Goal: Task Accomplishment & Management: Use online tool/utility

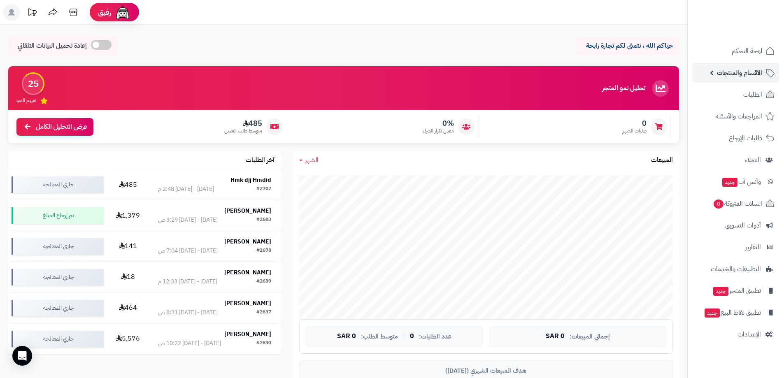
click at [718, 71] on span "الأقسام والمنتجات" at bounding box center [739, 73] width 45 height 12
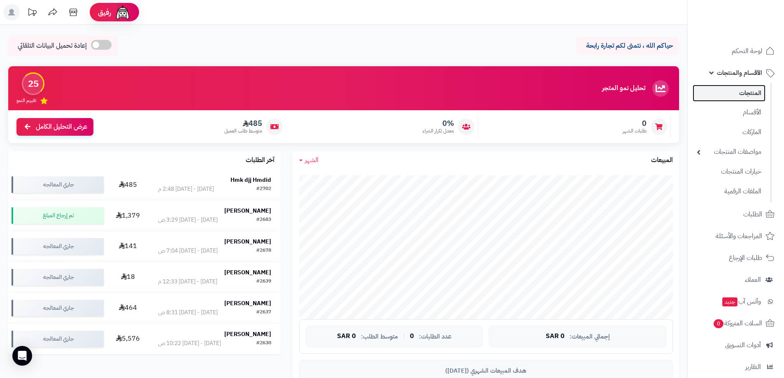
click at [723, 95] on link "المنتجات" at bounding box center [728, 93] width 73 height 17
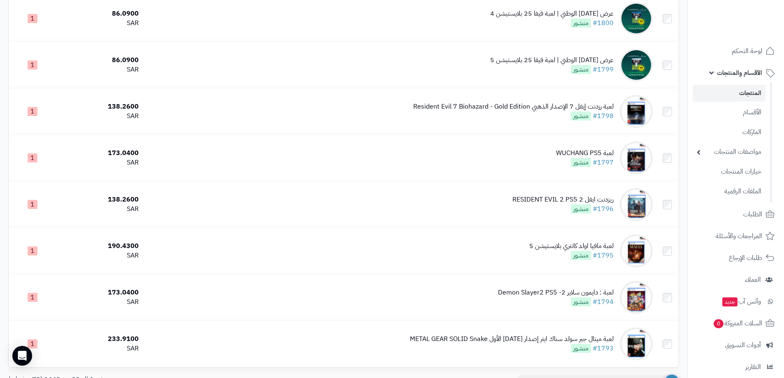
scroll to position [748, 0]
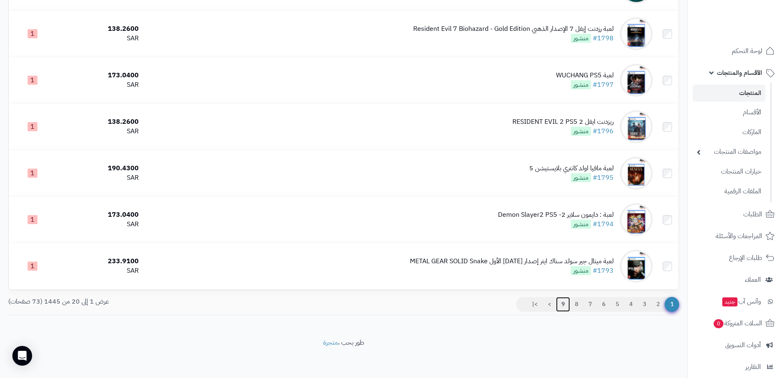
click at [561, 304] on link "9" at bounding box center [563, 304] width 14 height 15
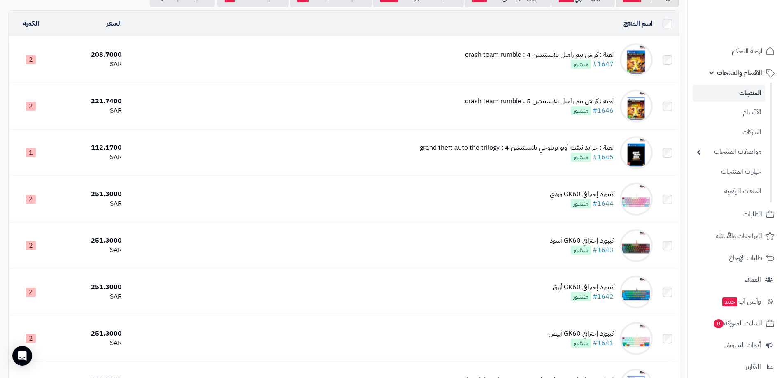
scroll to position [70, 0]
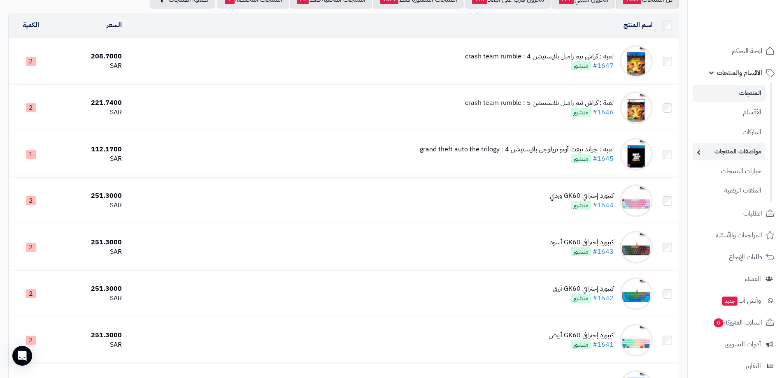
click at [703, 154] on link "مواصفات المنتجات" at bounding box center [728, 151] width 73 height 17
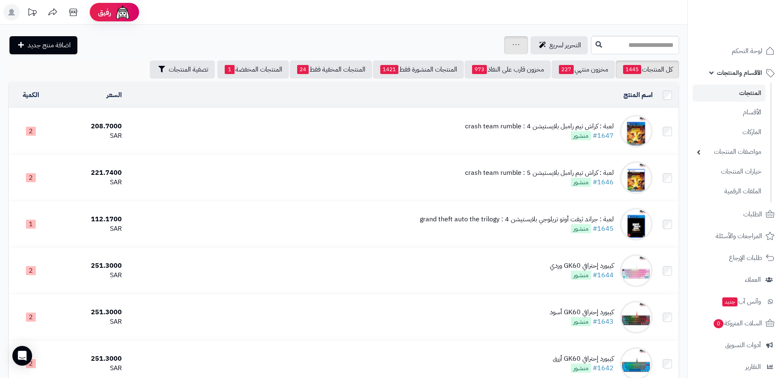
click at [513, 46] on icon at bounding box center [516, 44] width 7 height 5
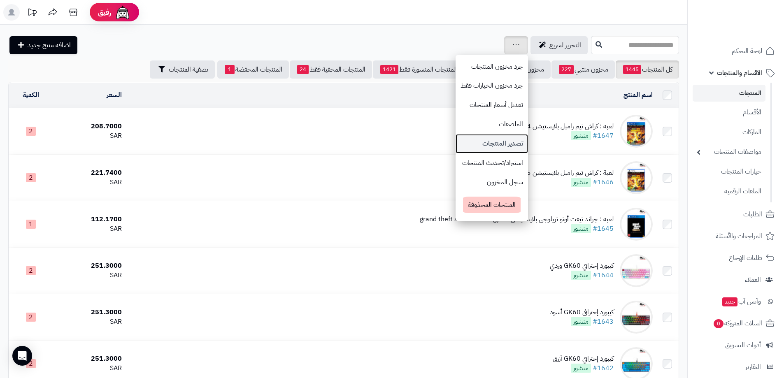
click at [455, 144] on link "تصدير المنتجات" at bounding box center [491, 143] width 72 height 19
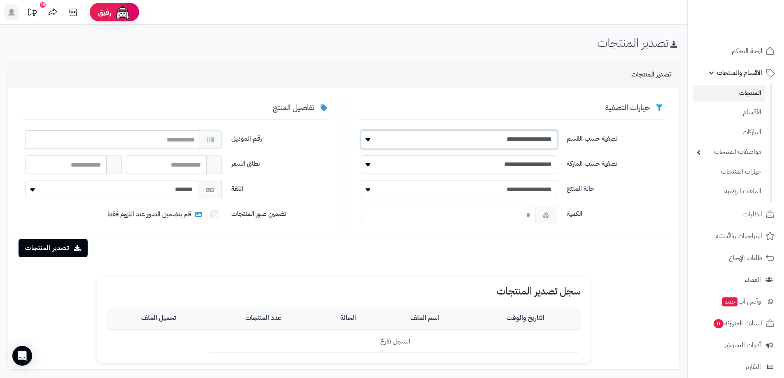
click at [369, 139] on select "**********" at bounding box center [459, 139] width 196 height 19
click at [411, 113] on div "خيارات التصفية" at bounding box center [511, 111] width 306 height 18
